Goal: Transaction & Acquisition: Purchase product/service

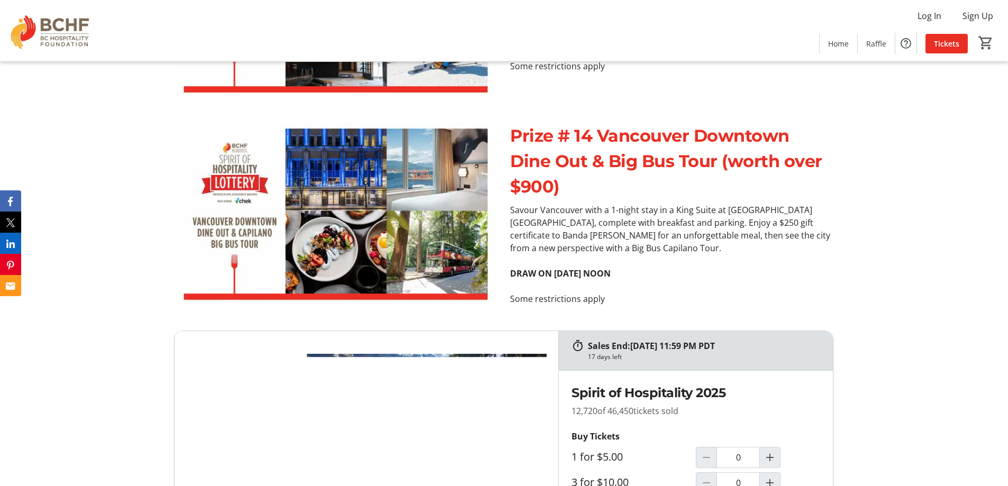
scroll to position [4233, 0]
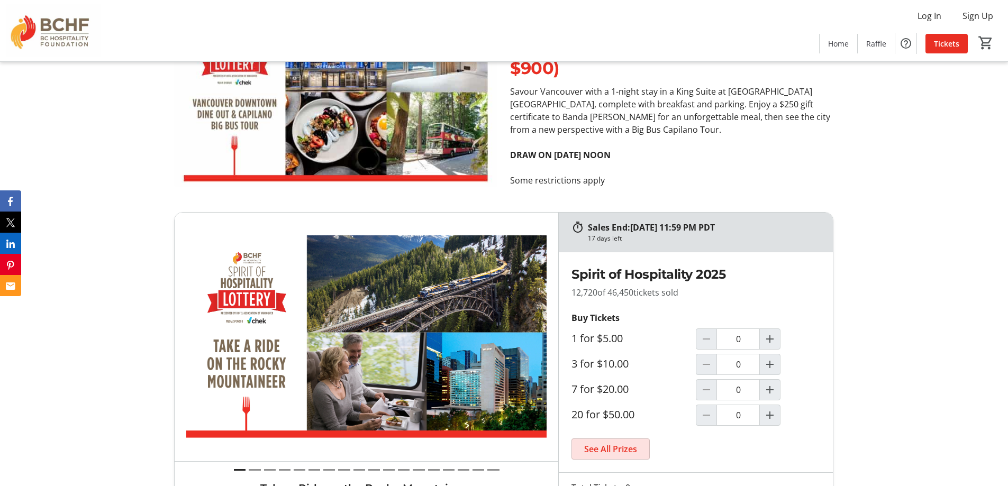
click at [618, 443] on span "See All Prizes" at bounding box center [610, 449] width 53 height 13
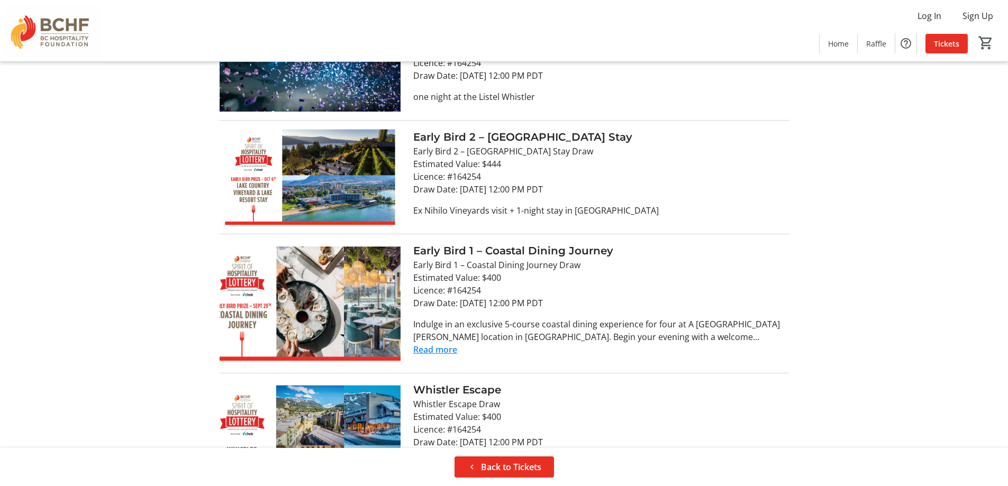
scroll to position [1998, 0]
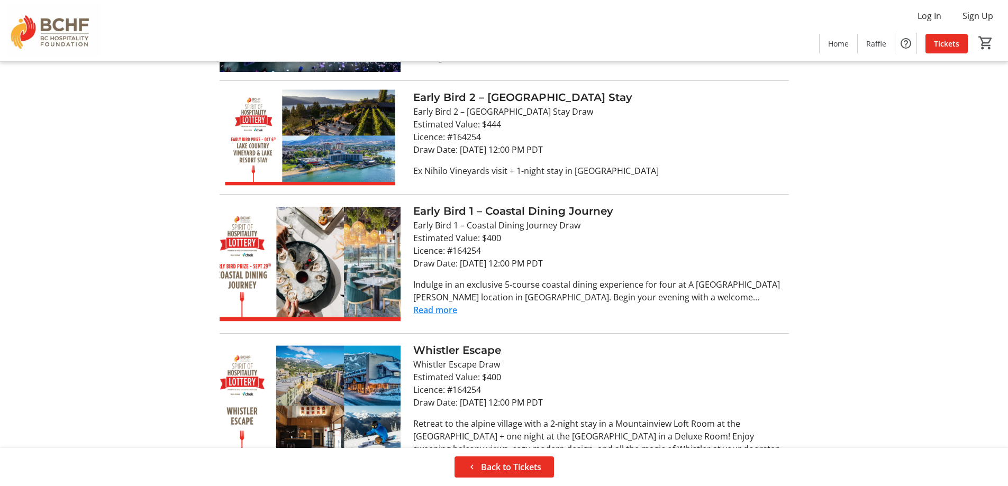
click at [434, 304] on button "Read more" at bounding box center [435, 310] width 44 height 13
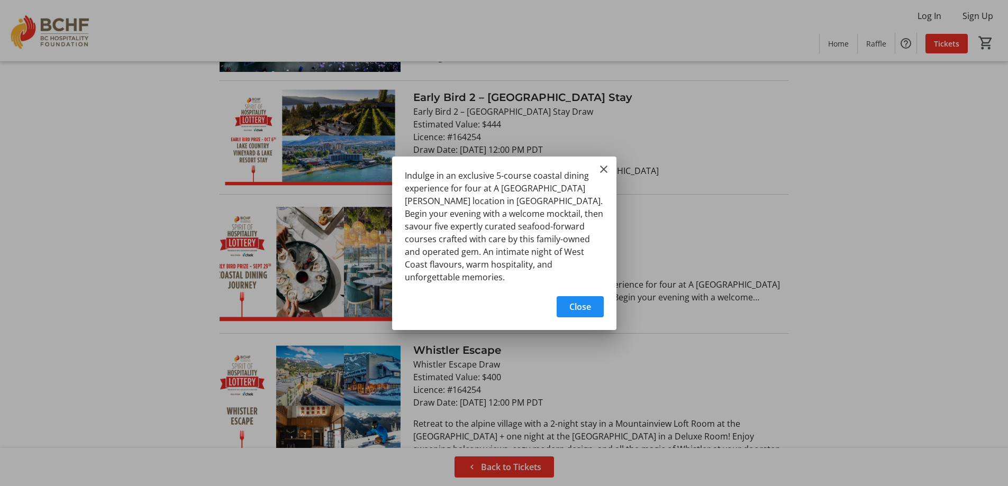
scroll to position [0, 0]
click at [603, 176] on mat-icon "Close" at bounding box center [603, 169] width 13 height 13
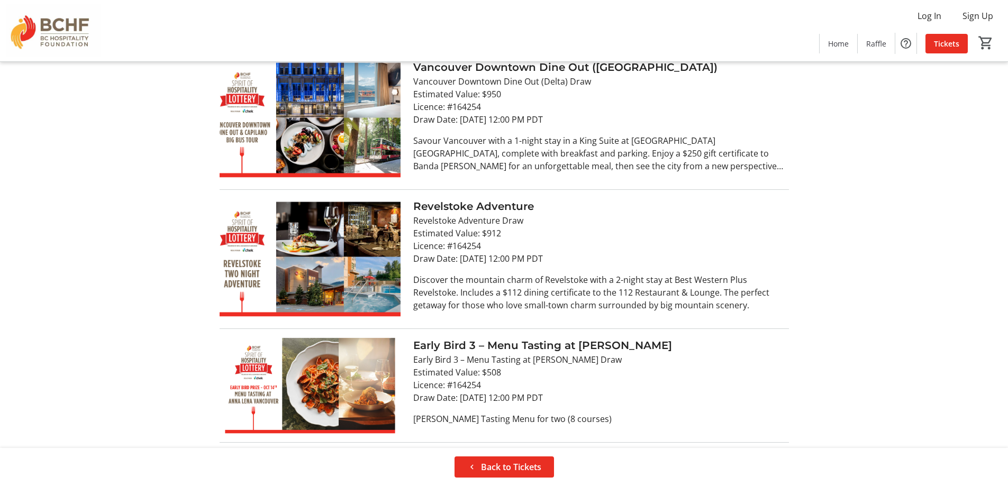
scroll to position [1522, 0]
click at [527, 461] on span "Back to Tickets" at bounding box center [511, 467] width 60 height 13
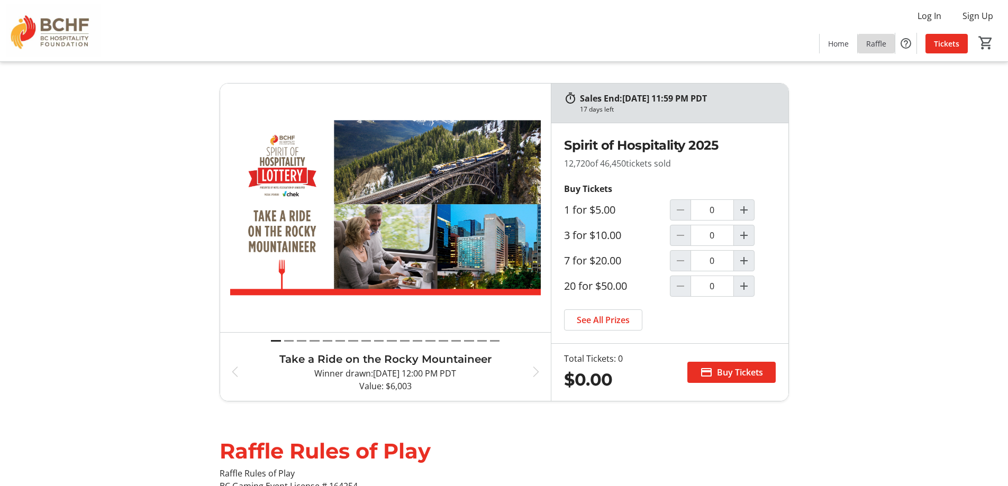
click at [874, 41] on span "Raffle" at bounding box center [876, 43] width 20 height 11
click at [877, 48] on span "Raffle" at bounding box center [876, 43] width 20 height 11
click at [907, 44] on mat-icon "Help" at bounding box center [906, 43] width 13 height 13
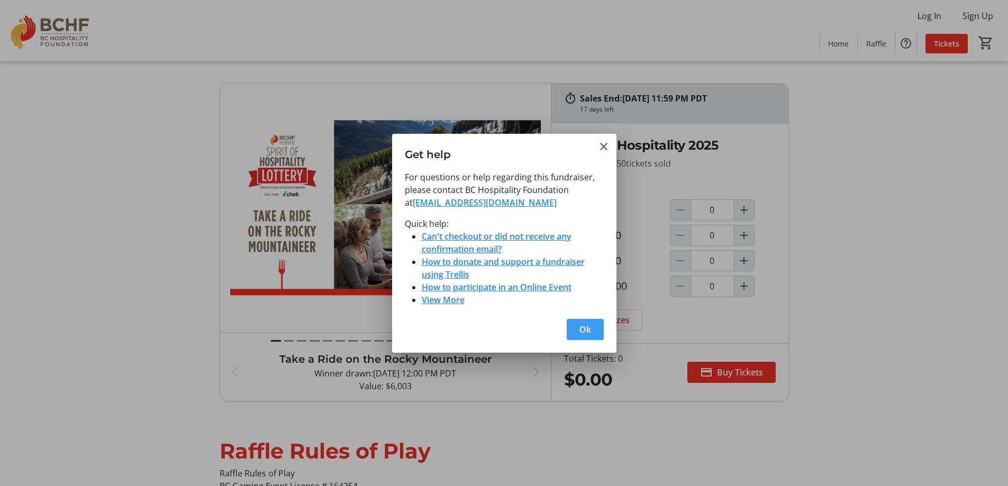
click at [577, 330] on span "button" at bounding box center [585, 329] width 37 height 25
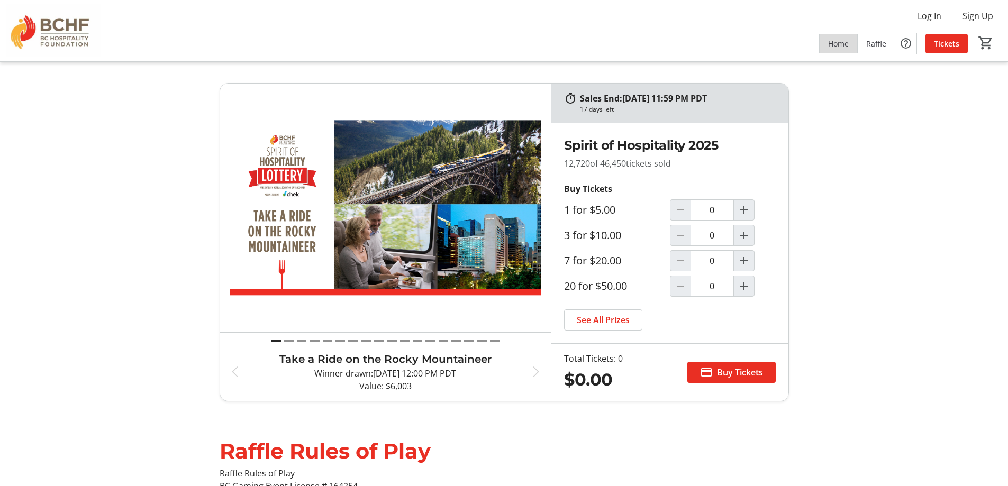
click at [836, 47] on span "Home" at bounding box center [838, 43] width 21 height 11
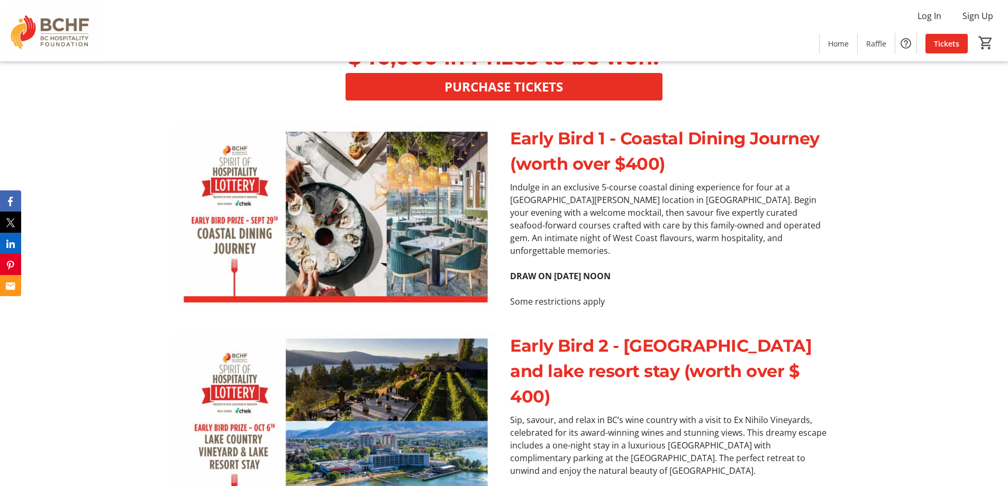
scroll to position [582, 0]
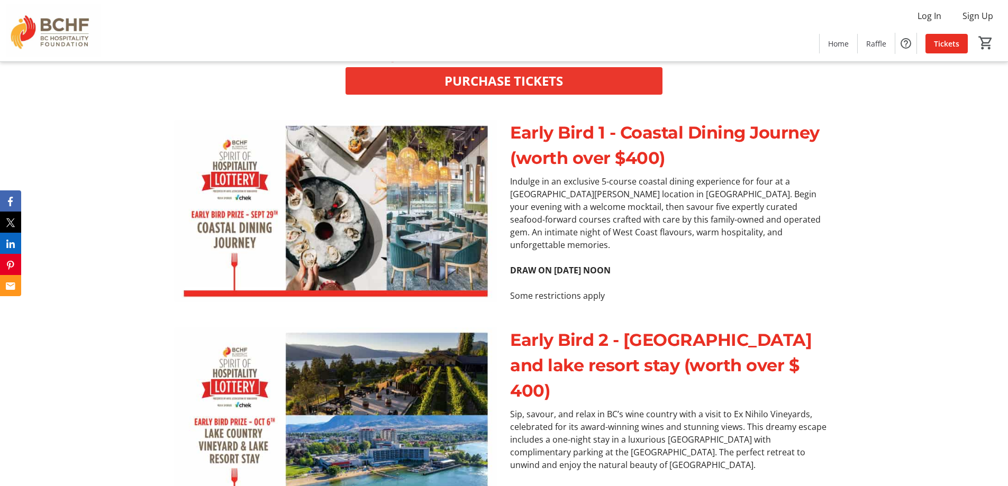
click at [523, 85] on span "PURCHASE TICKETS" at bounding box center [503, 80] width 119 height 19
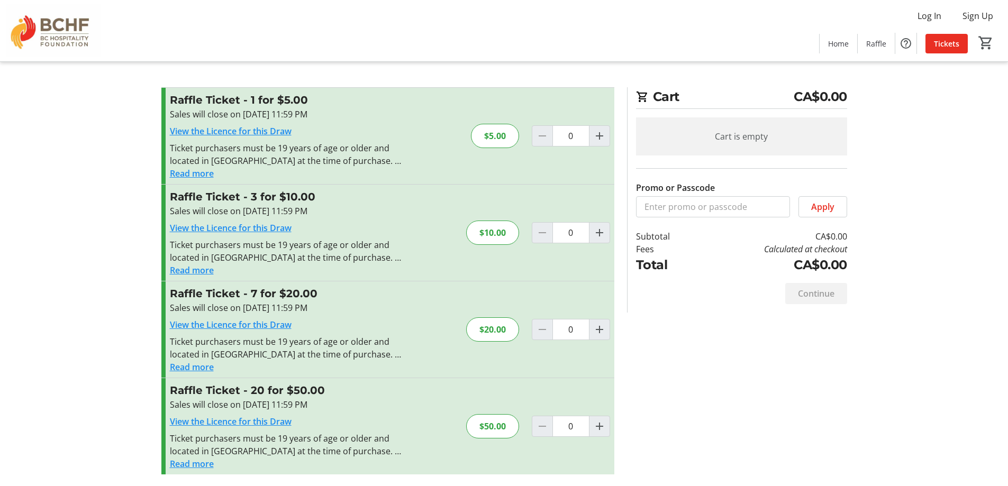
scroll to position [1, 0]
click at [682, 307] on div "Continue" at bounding box center [741, 293] width 211 height 38
click at [221, 224] on link "View the Licence for this Draw" at bounding box center [231, 227] width 122 height 12
click at [601, 233] on mat-icon "Increment by one" at bounding box center [599, 232] width 13 height 13
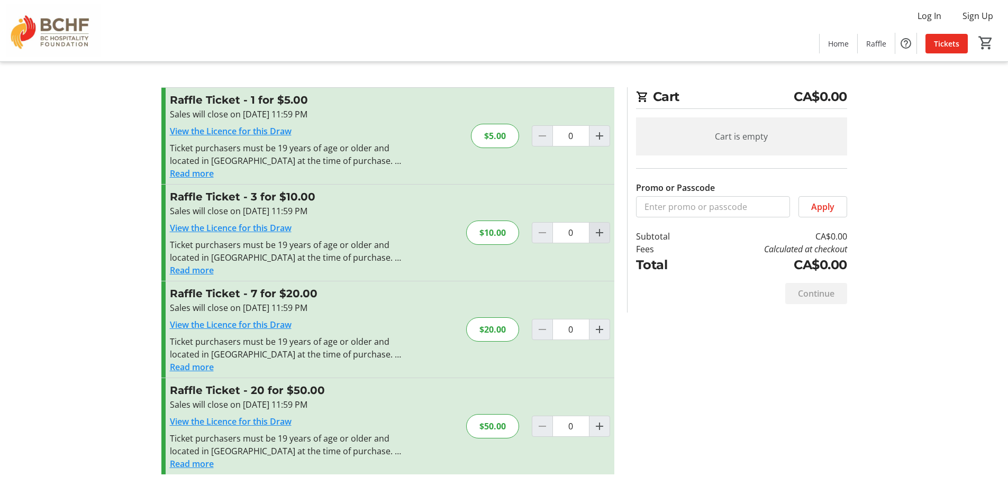
type input "1"
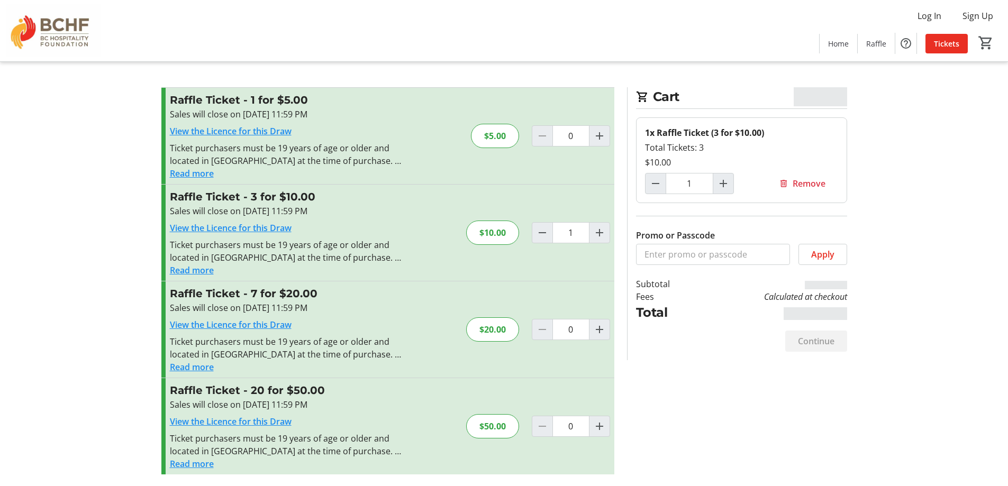
scroll to position [1, 0]
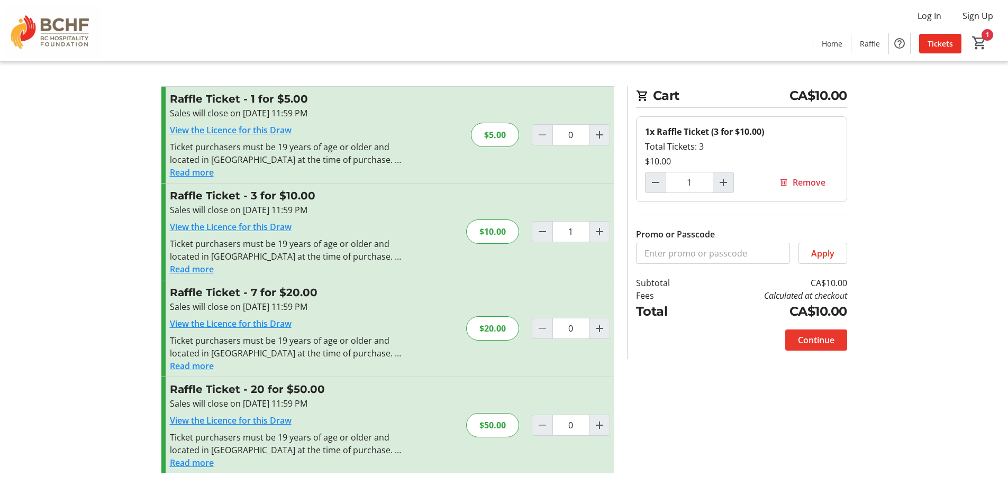
click at [806, 340] on span "Continue" at bounding box center [816, 340] width 37 height 13
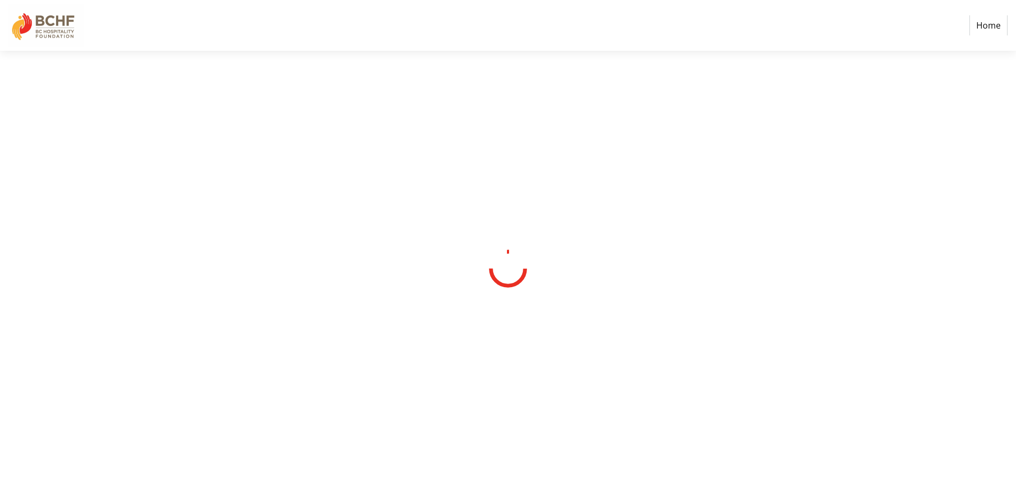
select select "CA"
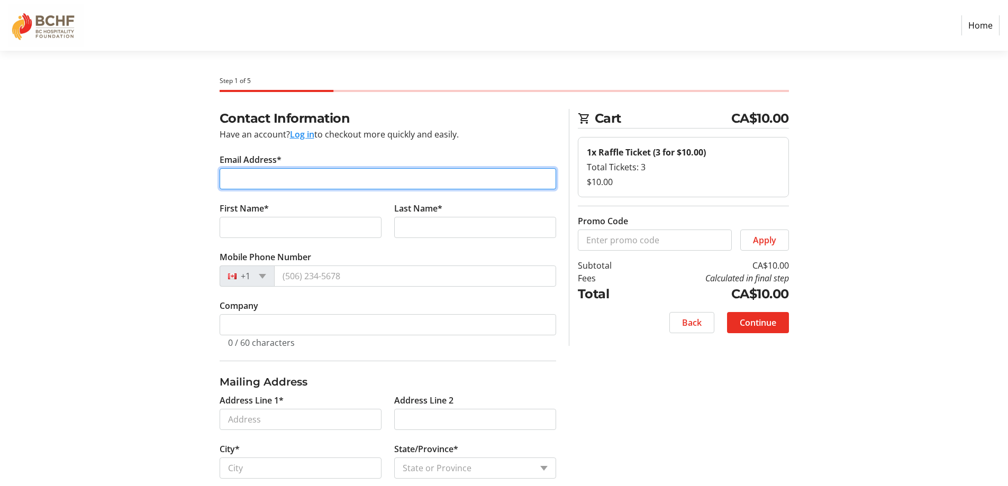
click at [364, 178] on input "Email Address*" at bounding box center [388, 178] width 337 height 21
type input "[PERSON_NAME][EMAIL_ADDRESS][PERSON_NAME][DOMAIN_NAME]"
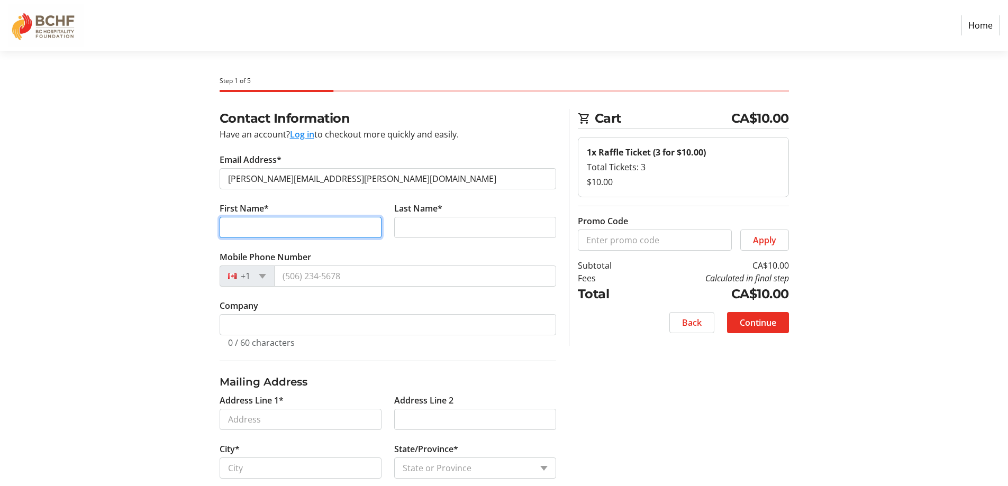
click at [315, 225] on input "First Name*" at bounding box center [301, 227] width 162 height 21
type input "[PERSON_NAME]"
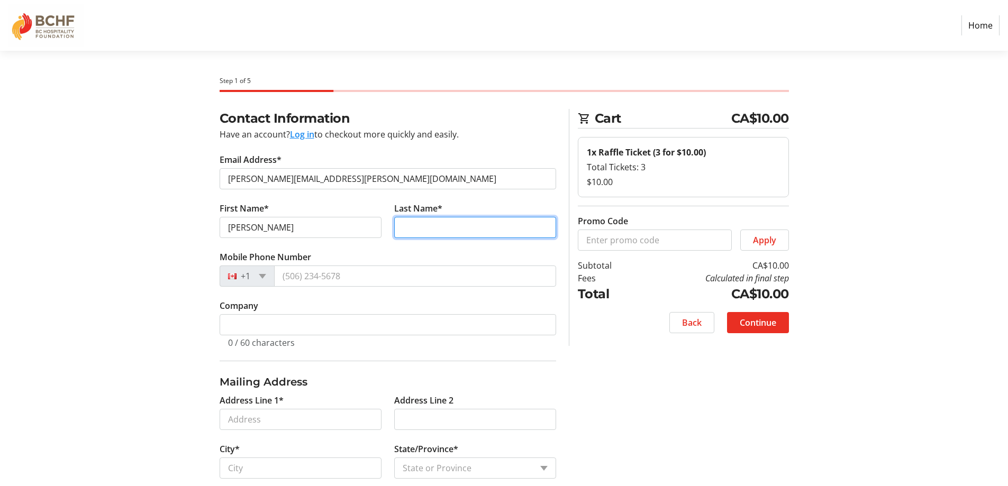
click at [416, 226] on input "Last Name*" at bounding box center [475, 227] width 162 height 21
type input "[PERSON_NAME]"
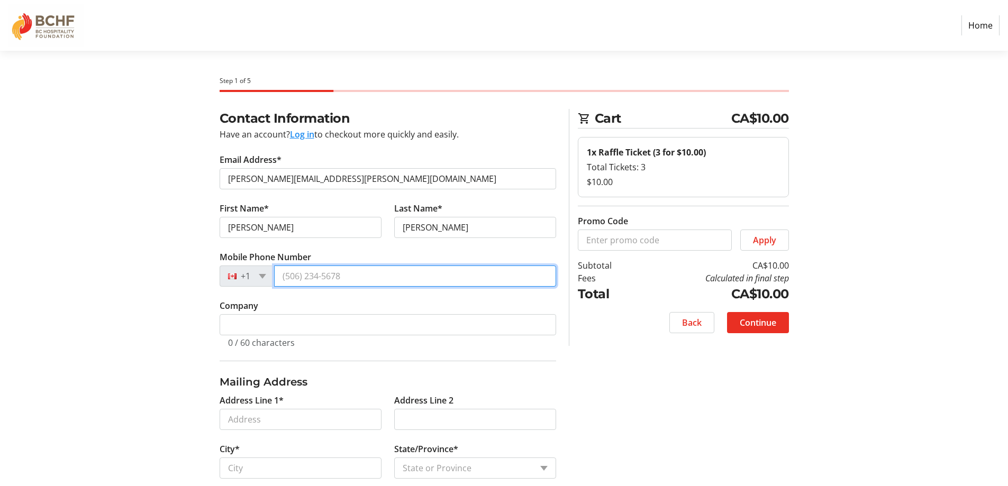
click at [348, 286] on input "Mobile Phone Number" at bounding box center [415, 276] width 282 height 21
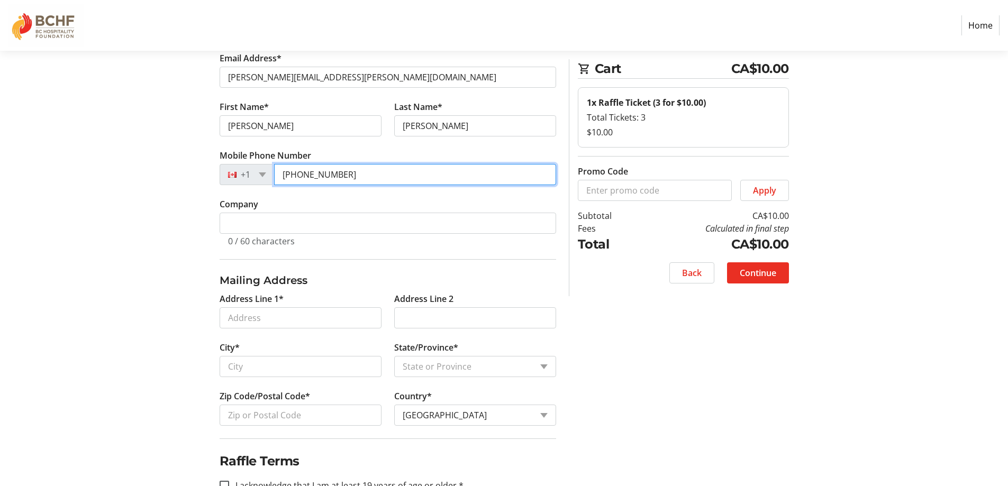
scroll to position [106, 0]
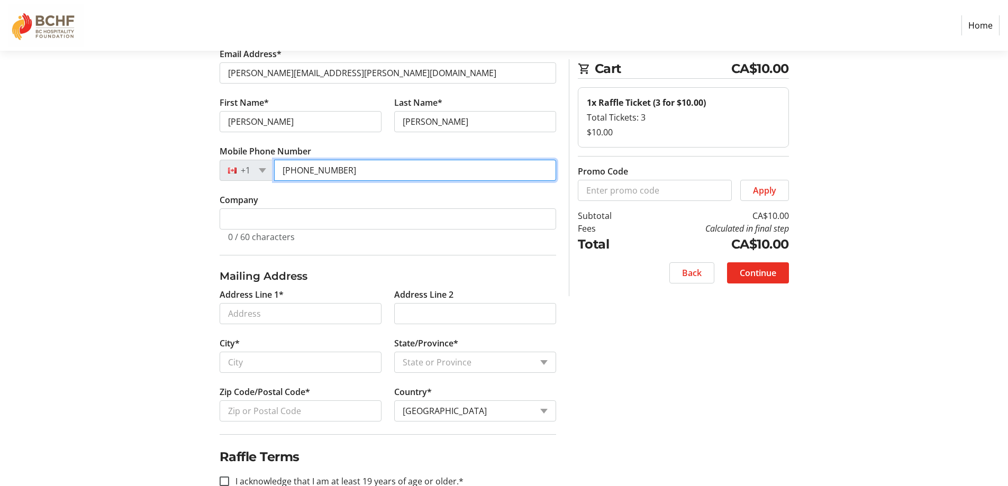
type input "[PHONE_NUMBER]"
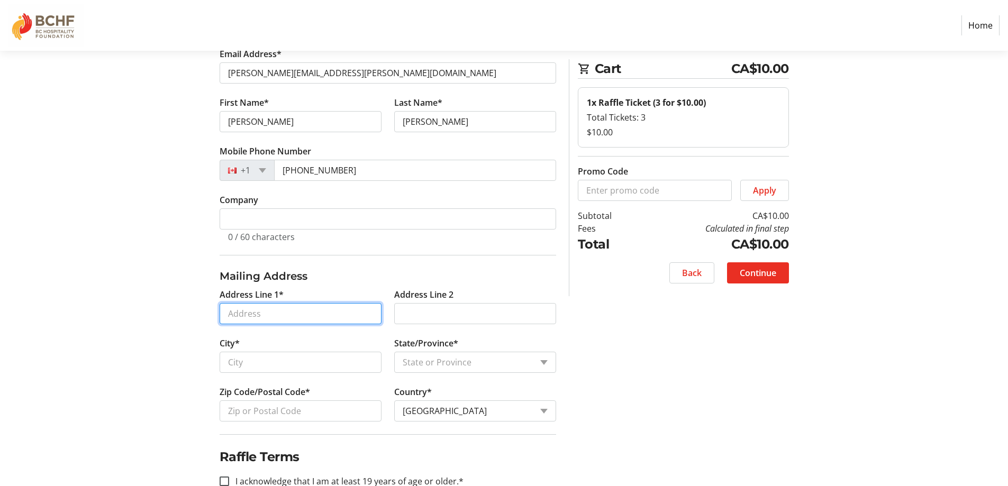
click at [266, 314] on input "Address Line 1*" at bounding box center [301, 313] width 162 height 21
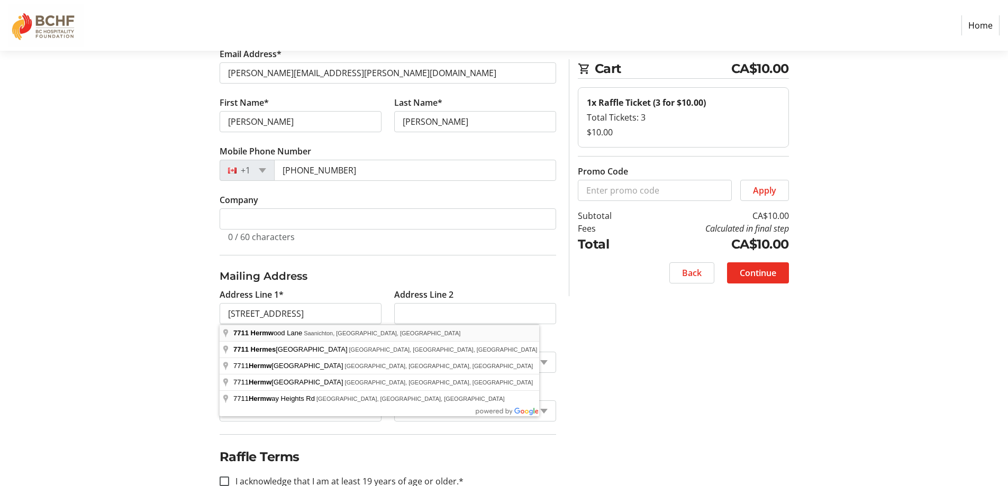
type input "[STREET_ADDRESS]"
type input "Saanichton"
select select "BC"
type input "V8M 2E3"
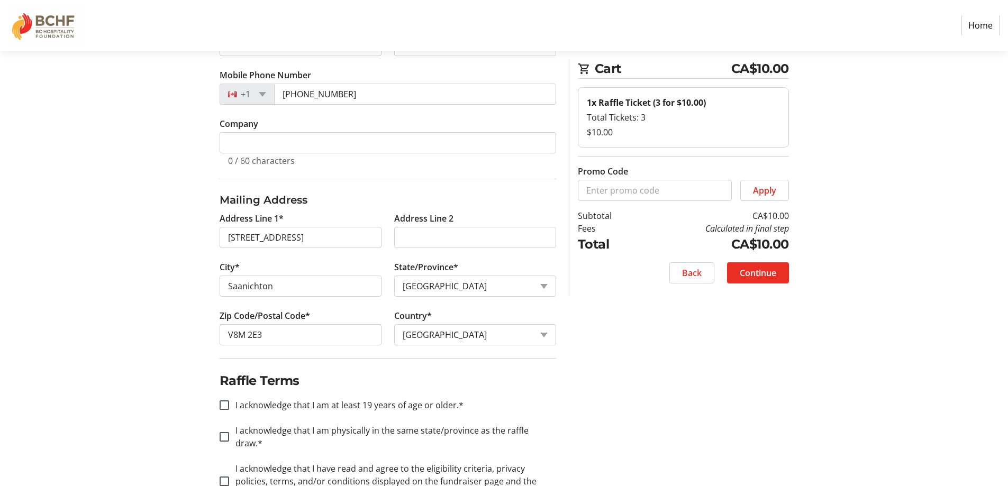
scroll to position [209, 0]
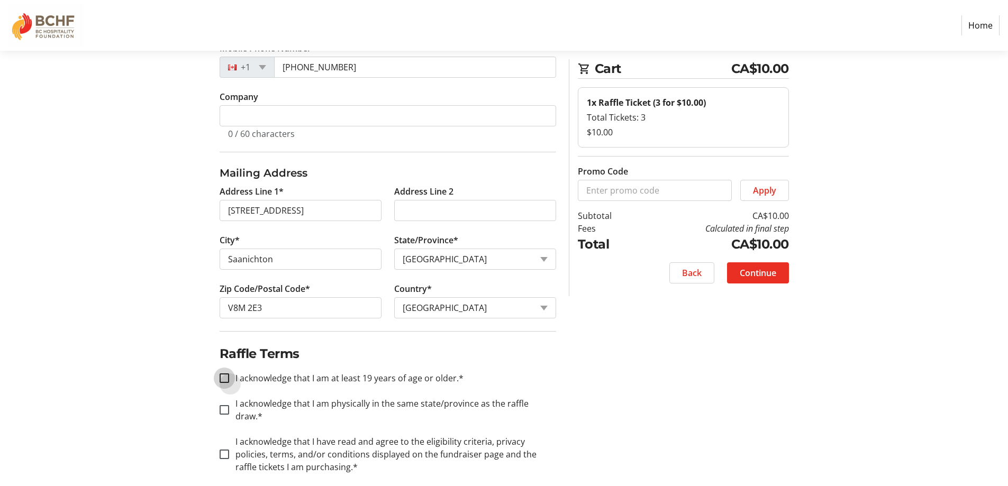
click at [226, 376] on input "I acknowledge that I am at least 19 years of age or older.*" at bounding box center [225, 379] width 10 height 10
checkbox input "true"
click at [224, 405] on input "I acknowledge that I am physically in the same state/province as the raffle dra…" at bounding box center [225, 410] width 10 height 10
checkbox input "true"
click at [221, 450] on input "I acknowledge that I have read and agree to the eligibility criteria, privacy p…" at bounding box center [225, 455] width 10 height 10
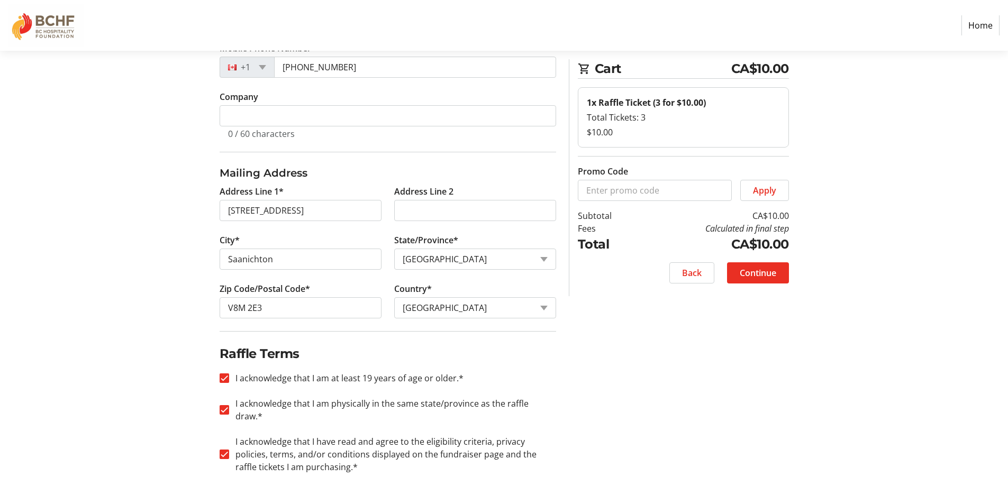
click at [315, 437] on label "I acknowledge that I have read and agree to the eligibility criteria, privacy p…" at bounding box center [392, 454] width 327 height 38
click at [229, 450] on input "I acknowledge that I have read and agree to the eligibility criteria, privacy p…" at bounding box center [225, 455] width 10 height 10
click at [315, 437] on label "I acknowledge that I have read and agree to the eligibility criteria, privacy p…" at bounding box center [392, 454] width 327 height 38
click at [229, 450] on input "I acknowledge that I have read and agree to the eligibility criteria, privacy p…" at bounding box center [225, 455] width 10 height 10
click at [315, 437] on label "I acknowledge that I have read and agree to the eligibility criteria, privacy p…" at bounding box center [392, 454] width 327 height 38
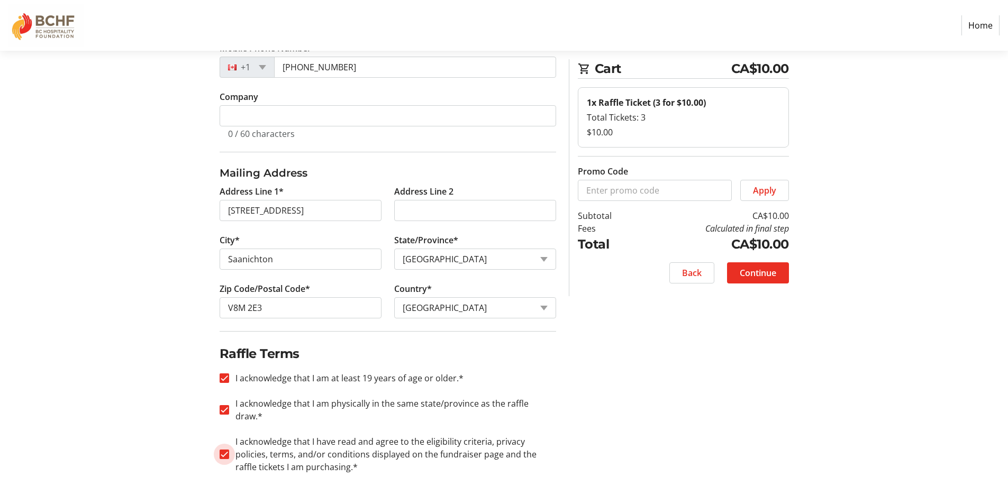
click at [229, 450] on input "I acknowledge that I have read and agree to the eligibility criteria, privacy p…" at bounding box center [225, 455] width 10 height 10
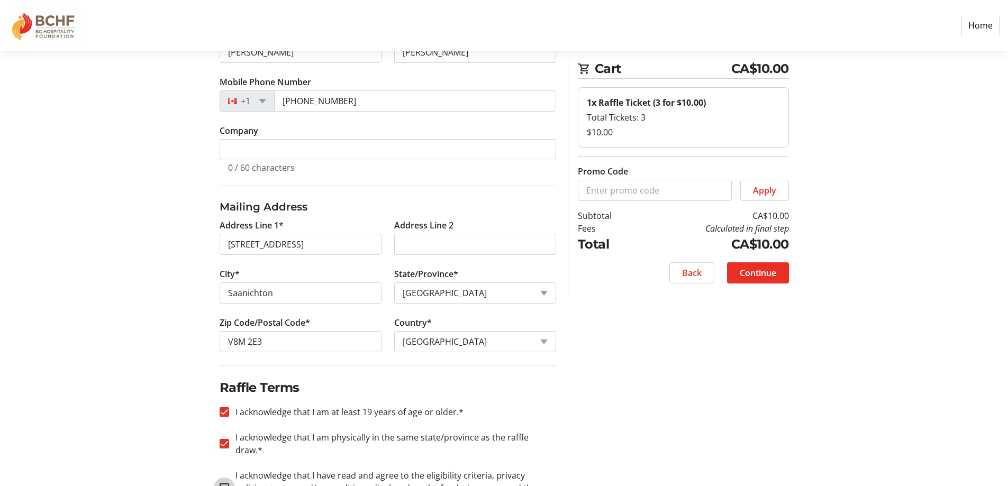
scroll to position [222, 0]
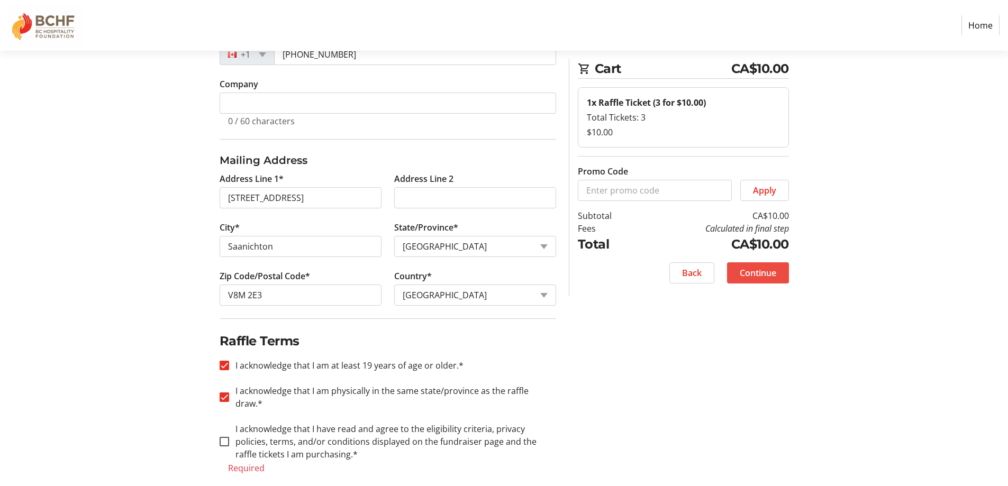
click at [754, 277] on span "Continue" at bounding box center [758, 273] width 37 height 13
click at [258, 423] on label "I acknowledge that I have read and agree to the eligibility criteria, privacy p…" at bounding box center [392, 442] width 327 height 38
click at [229, 437] on input "I acknowledge that I have read and agree to the eligibility criteria, privacy p…" at bounding box center [225, 442] width 10 height 10
checkbox input "true"
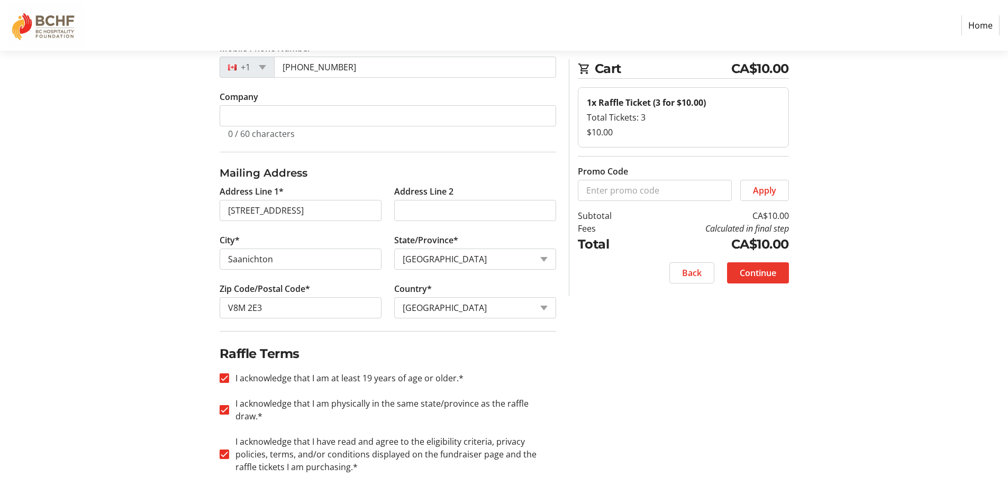
click at [760, 278] on span "Continue" at bounding box center [758, 273] width 37 height 13
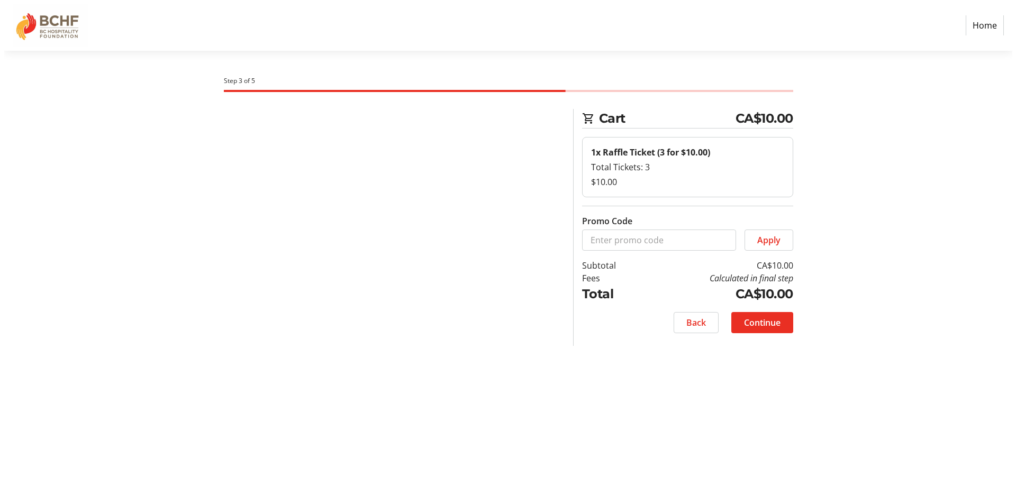
scroll to position [0, 0]
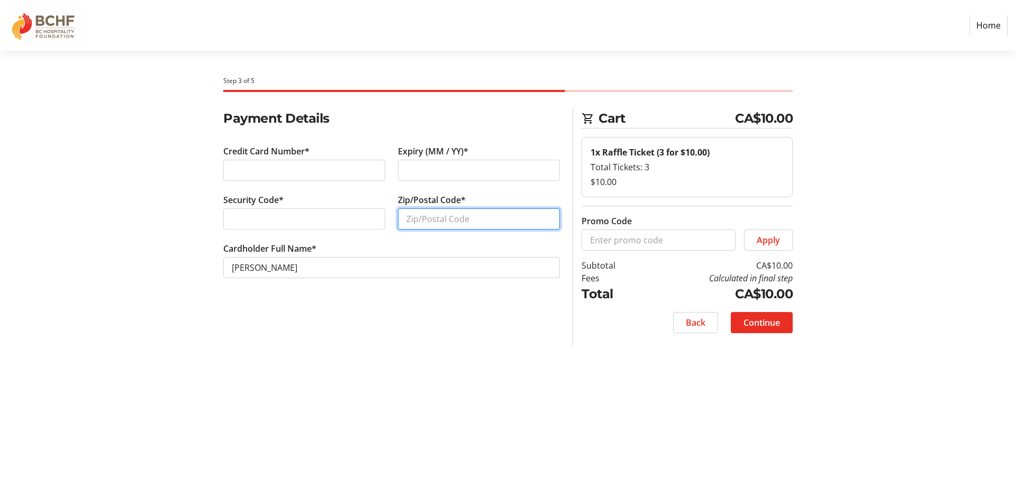
click at [446, 220] on input "Zip/Postal Code*" at bounding box center [479, 218] width 162 height 21
type input "V8M 2E3"
click at [760, 320] on span "Continue" at bounding box center [761, 322] width 37 height 13
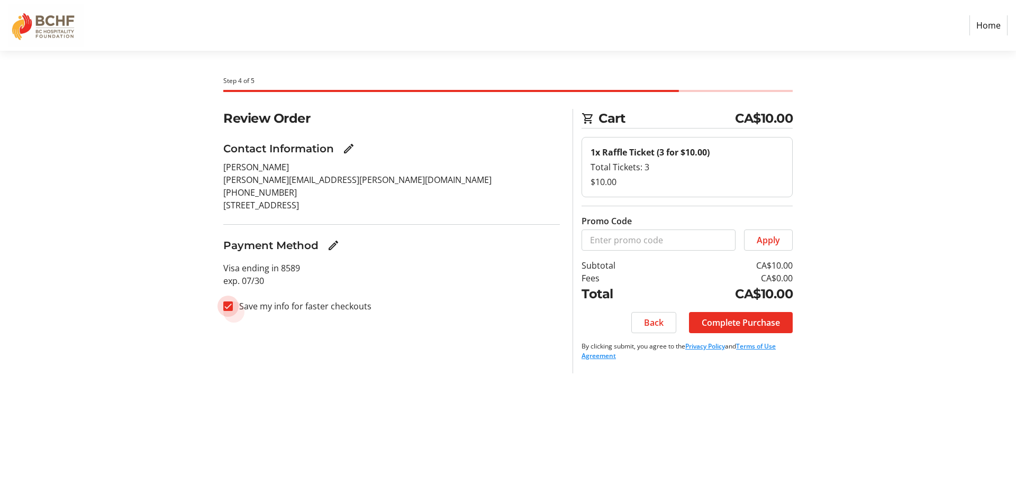
click at [226, 304] on input "Save my info for faster checkouts" at bounding box center [228, 307] width 10 height 10
checkbox input "false"
click at [759, 322] on span "Complete Purchase" at bounding box center [741, 322] width 78 height 13
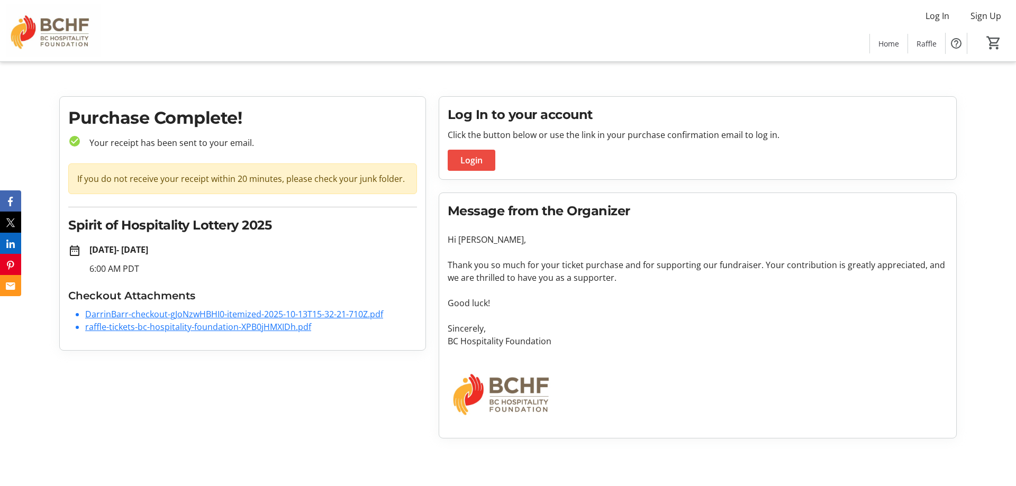
click at [480, 158] on span "Login" at bounding box center [471, 160] width 22 height 13
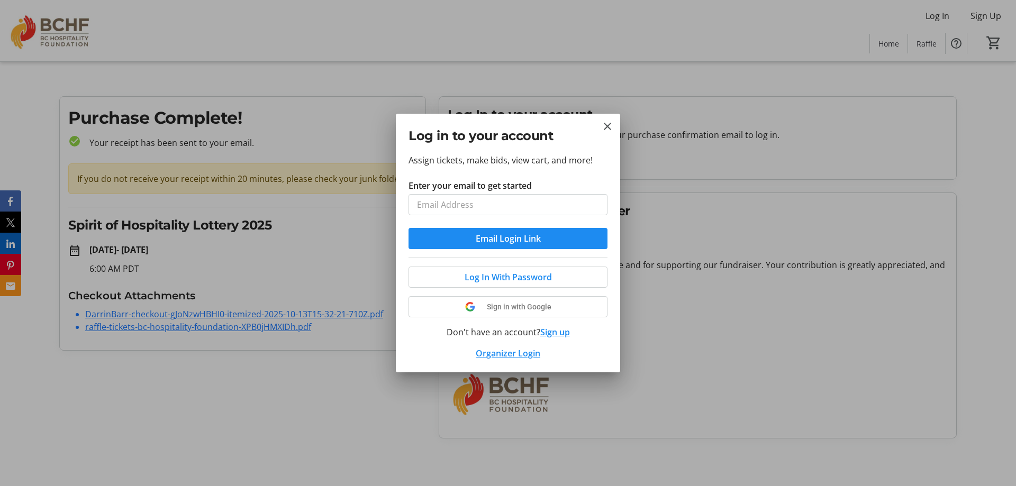
click at [0, 0] on tr-donor-login-ui "Log in to your account Assign tickets, make bids, view cart, and more! Enter yo…" at bounding box center [0, 0] width 0 height 0
click at [613, 124] on mat-icon "Close" at bounding box center [607, 126] width 13 height 13
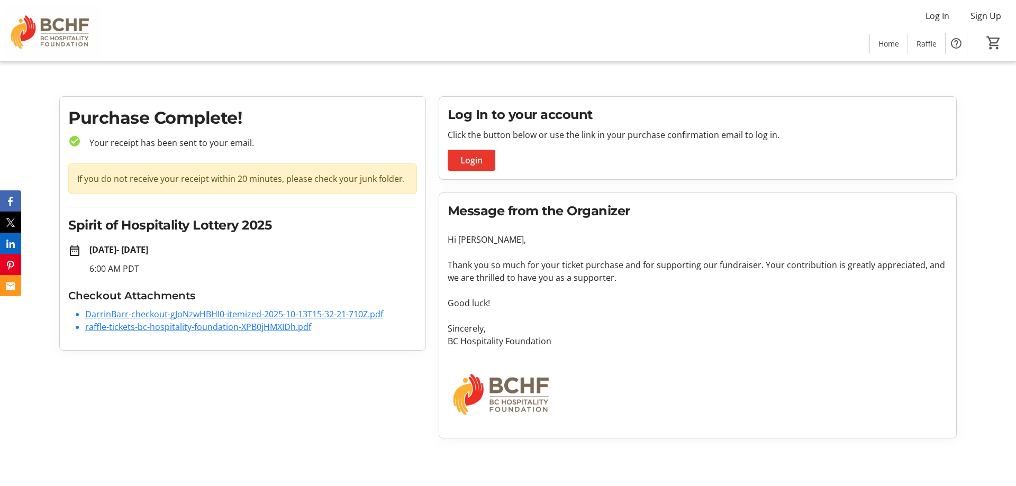
click at [478, 159] on span "Login" at bounding box center [471, 160] width 22 height 13
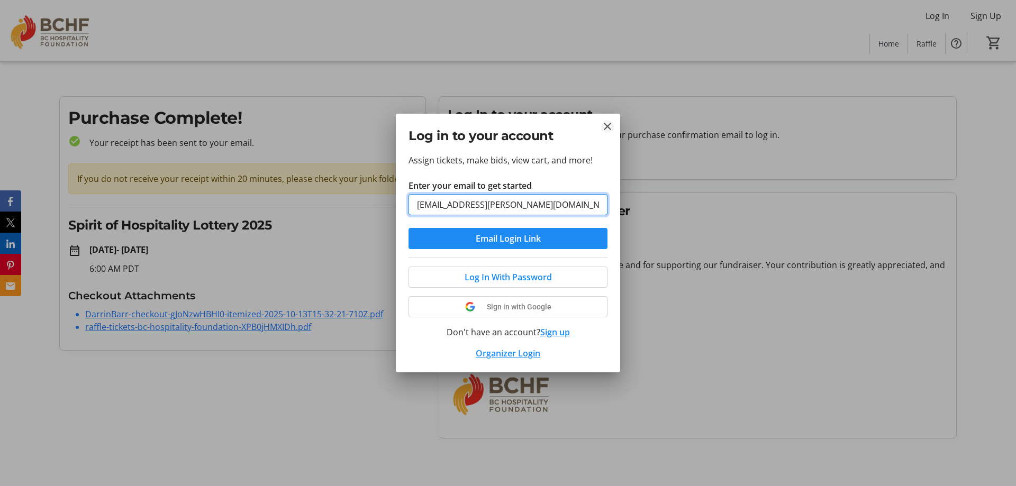
type input "[EMAIL_ADDRESS][PERSON_NAME][DOMAIN_NAME]"
click at [608, 125] on mat-icon "Close" at bounding box center [607, 126] width 13 height 13
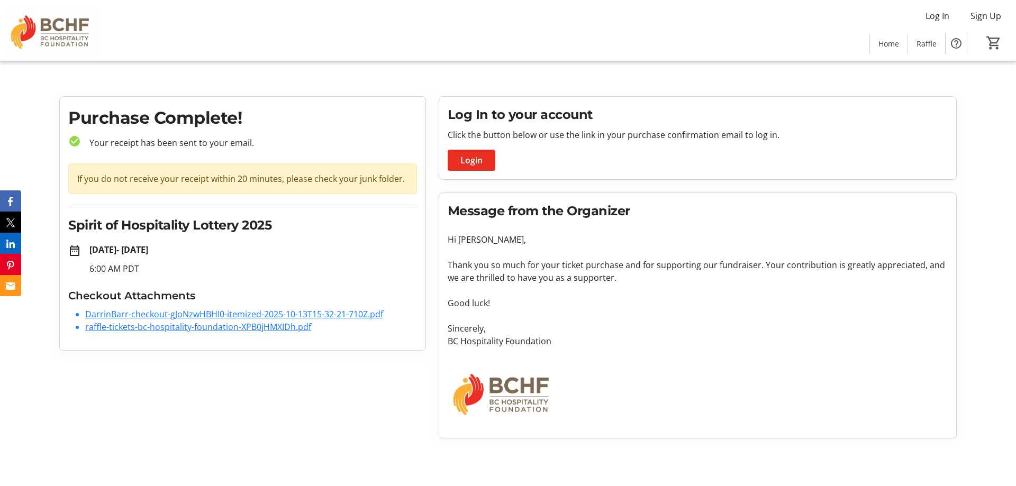
click at [156, 317] on link "DarrinBarr-checkout-gJoNzwHBHI0-itemized-2025-10-13T15-32-21-710Z.pdf" at bounding box center [234, 314] width 298 height 12
